Goal: Task Accomplishment & Management: Use online tool/utility

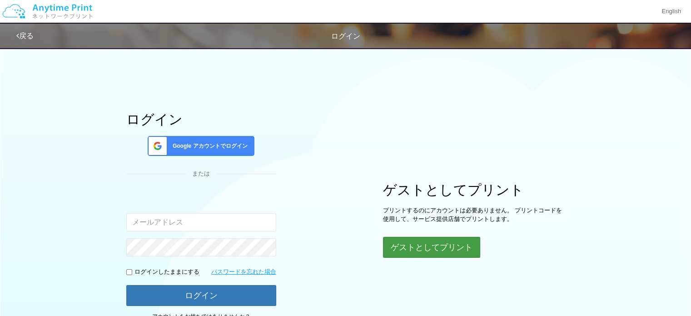
type input "[EMAIL_ADDRESS][DOMAIN_NAME]"
click at [449, 250] on button "ゲストとしてプリント" at bounding box center [431, 247] width 96 height 20
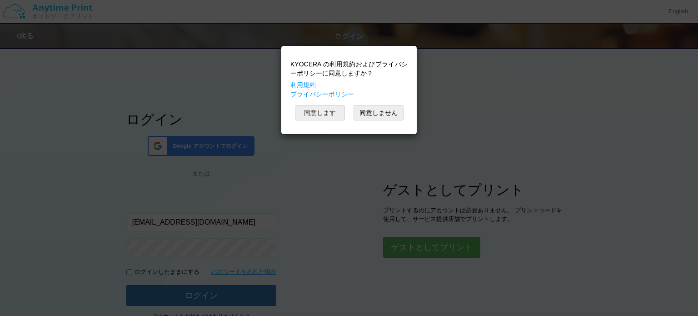
click at [311, 112] on button "同意します" at bounding box center [320, 112] width 50 height 15
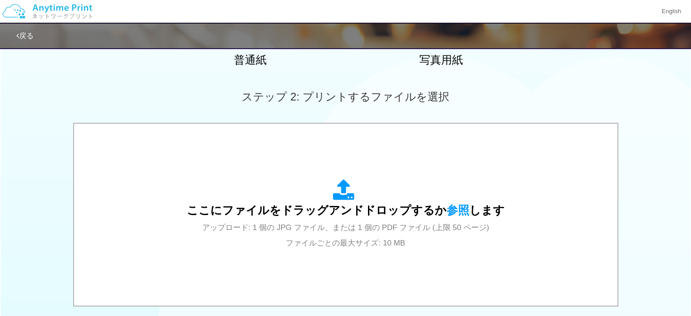
scroll to position [227, 0]
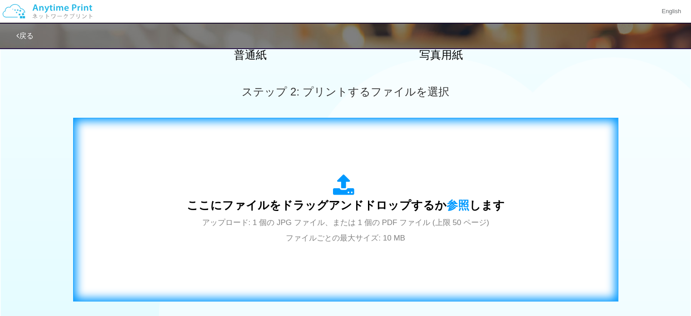
click at [333, 211] on span "ここにファイルをドラッグアンドドロップするか 参照 します" at bounding box center [346, 205] width 318 height 13
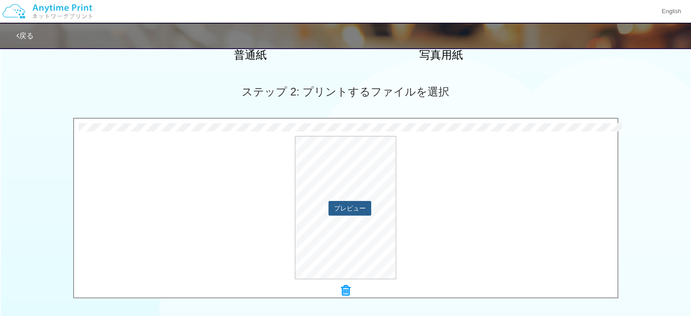
click at [351, 209] on button "プレビュー" at bounding box center [350, 208] width 43 height 15
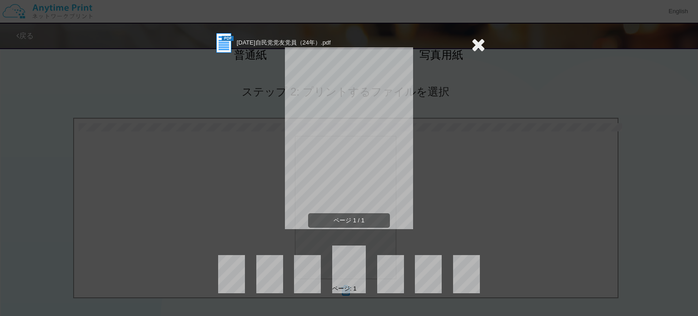
click at [481, 41] on icon at bounding box center [478, 44] width 14 height 18
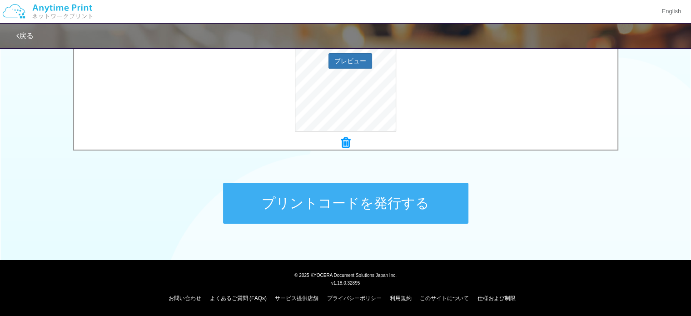
scroll to position [0, 0]
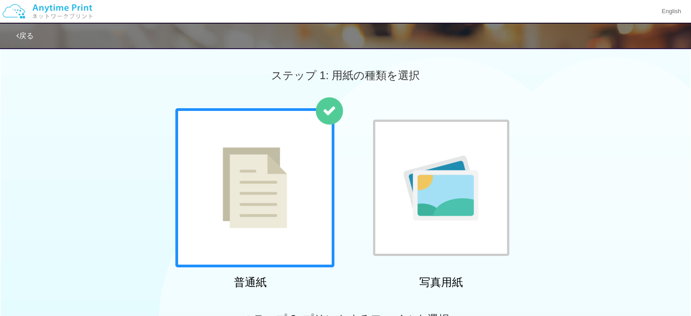
click at [30, 34] on link "戻る" at bounding box center [24, 36] width 17 height 8
click at [258, 175] on img at bounding box center [255, 187] width 65 height 81
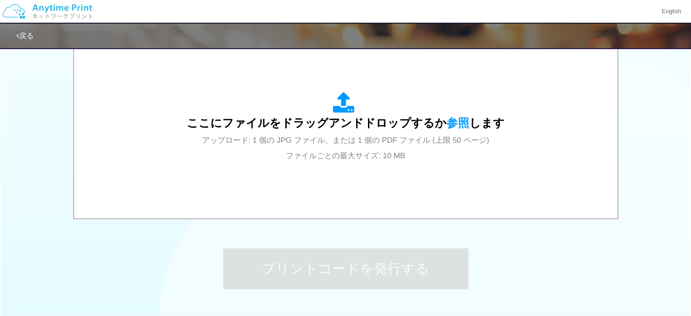
scroll to position [313, 0]
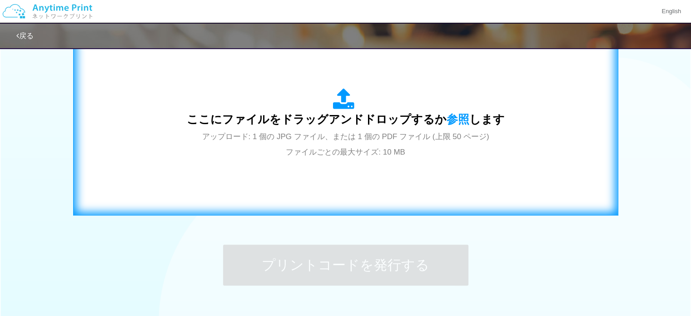
click at [433, 154] on div "ここにファイルをドラッグアンドドロップするか 参照 します アップロード: 1 個の JPG ファイル、または 1 個の PDF ファイル (上限 50 ペー…" at bounding box center [346, 123] width 318 height 71
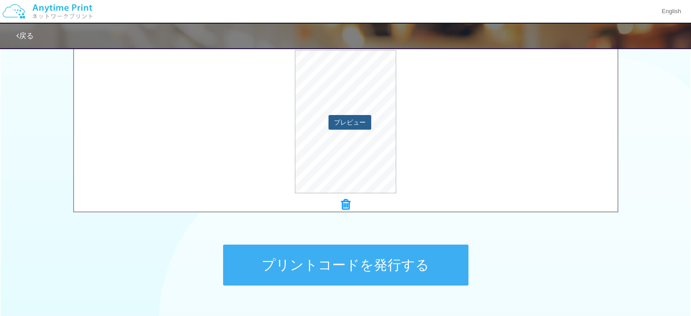
click at [350, 118] on button "プレビュー" at bounding box center [350, 122] width 43 height 15
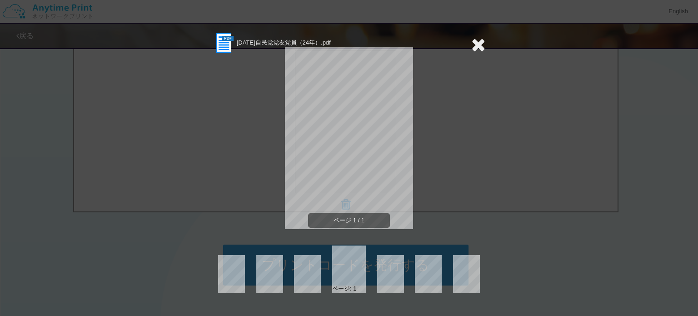
click at [481, 45] on icon at bounding box center [478, 44] width 14 height 18
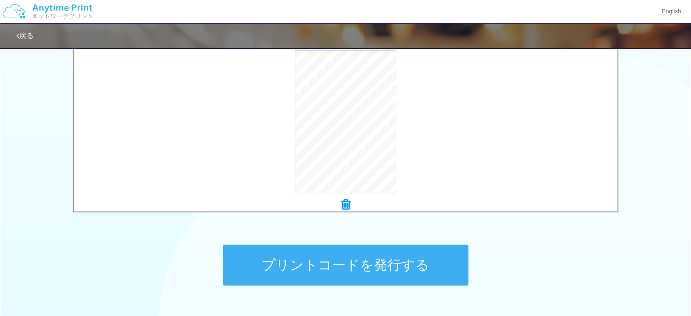
click at [346, 204] on icon at bounding box center [345, 205] width 9 height 12
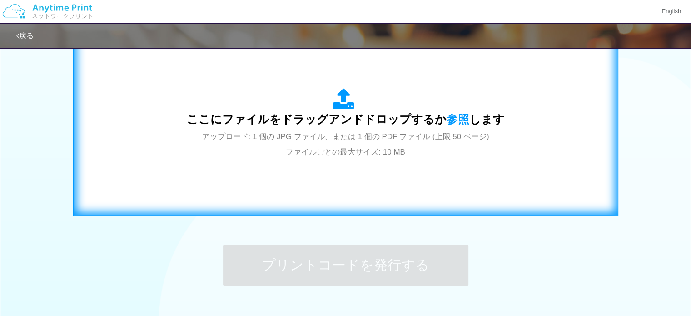
scroll to position [0, 0]
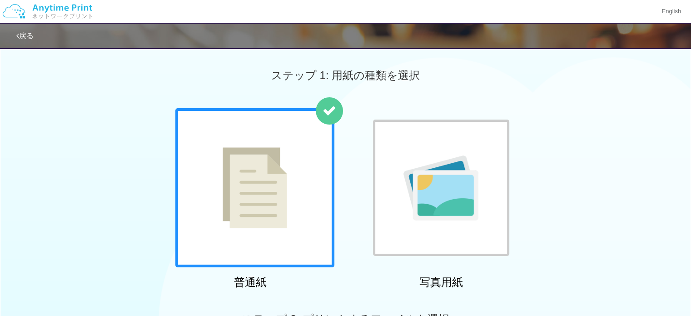
click at [285, 179] on img at bounding box center [255, 187] width 65 height 81
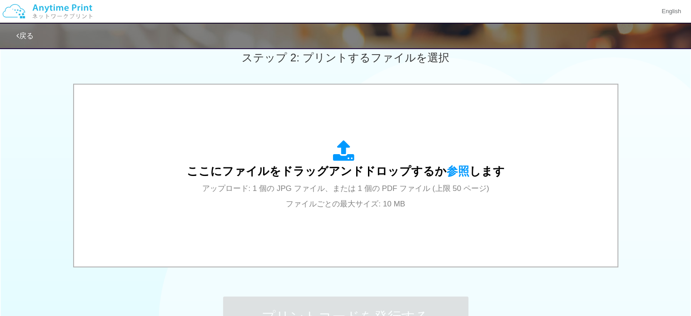
scroll to position [265, 0]
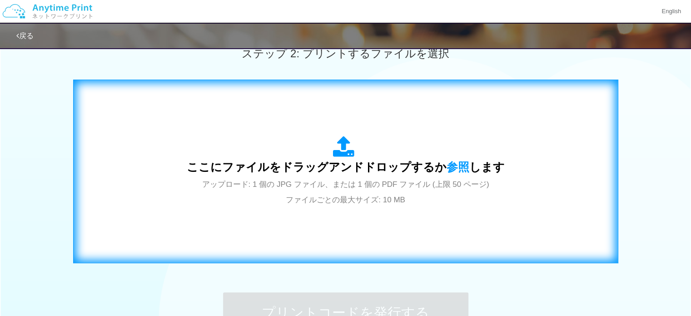
click at [345, 181] on span "アップロード: 1 個の JPG ファイル、または 1 個の PDF ファイル (上限 50 ページ) ファイルごとの最大サイズ: 10 MB" at bounding box center [345, 192] width 287 height 24
click at [356, 173] on span "ここにファイルをドラッグアンドドロップするか 参照 します" at bounding box center [346, 166] width 318 height 13
click at [306, 162] on span "ここにファイルをドラッグアンドドロップするか 参照 します" at bounding box center [346, 166] width 318 height 13
click at [351, 190] on div "ここにファイルをドラッグアンドドロップするか 参照 します アップロード: 1 個の JPG ファイル、または 1 個の PDF ファイル (上限 50 ペー…" at bounding box center [346, 171] width 318 height 71
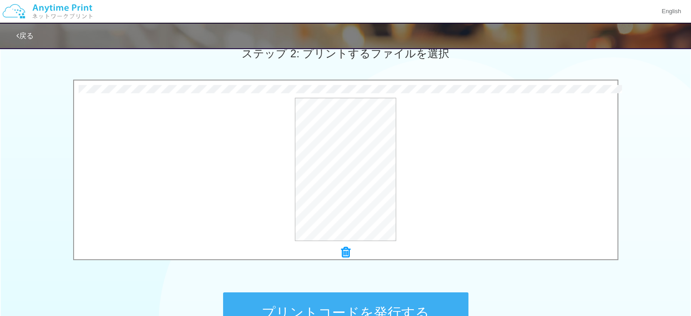
click at [411, 307] on button "プリントコードを発行する" at bounding box center [345, 312] width 245 height 41
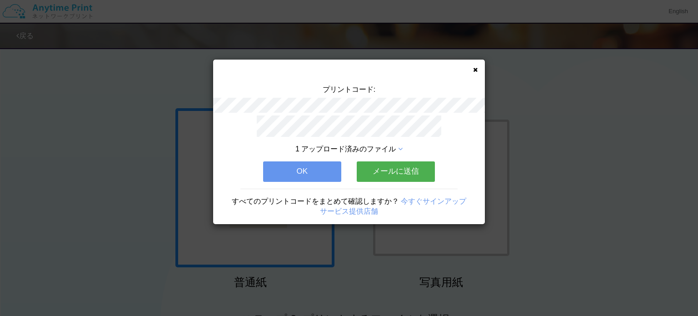
click at [481, 64] on div "プリントコード: 1 アップロード済みのファイル OK メールに送信 すべてのプリントコードをまとめて確認しますか？ 今すぐサインアップ サービス提供店舗" at bounding box center [349, 142] width 272 height 165
click at [477, 69] on icon at bounding box center [475, 70] width 5 height 6
